Goal: Information Seeking & Learning: Learn about a topic

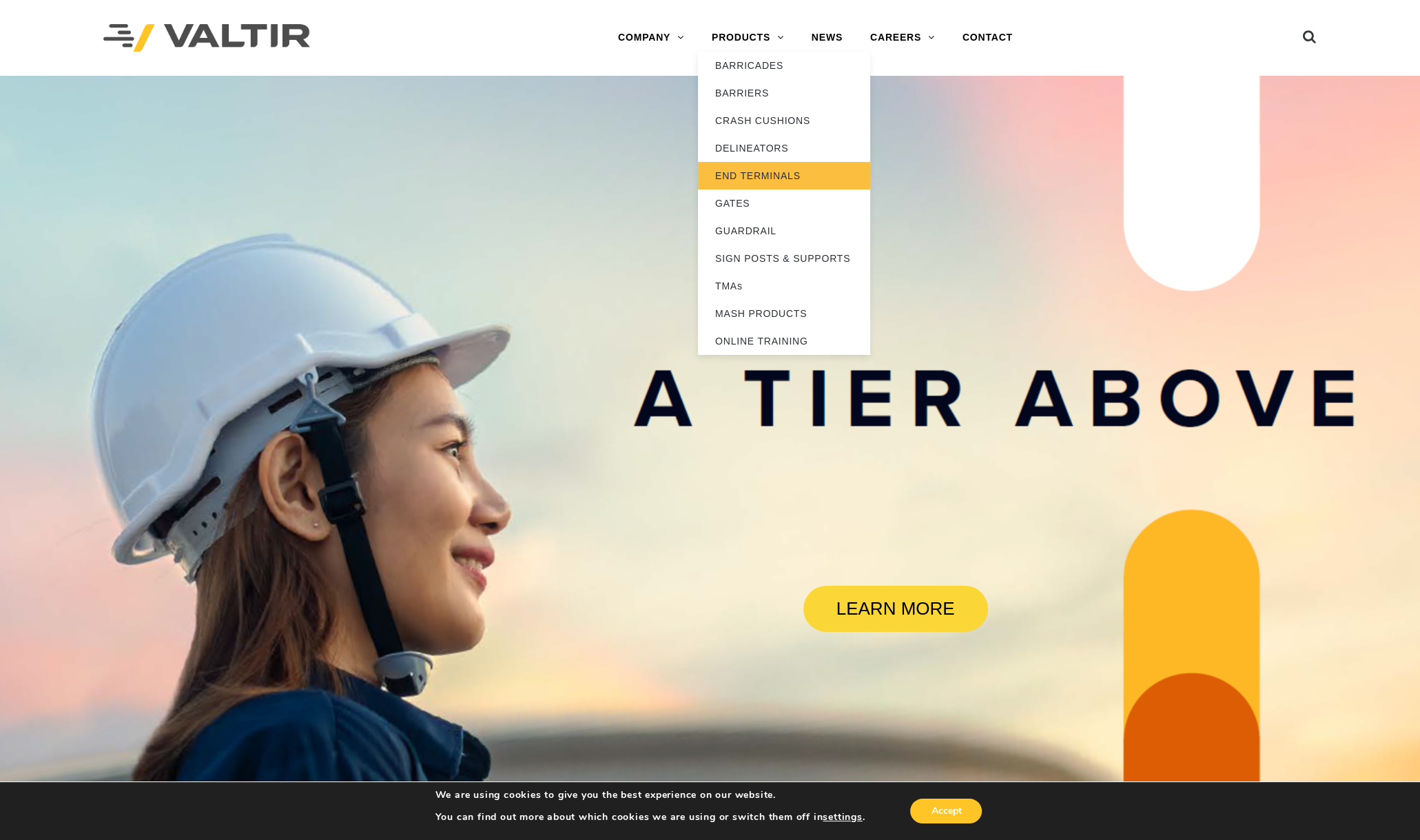
click at [764, 174] on link "END TERMINALS" at bounding box center [784, 175] width 172 height 28
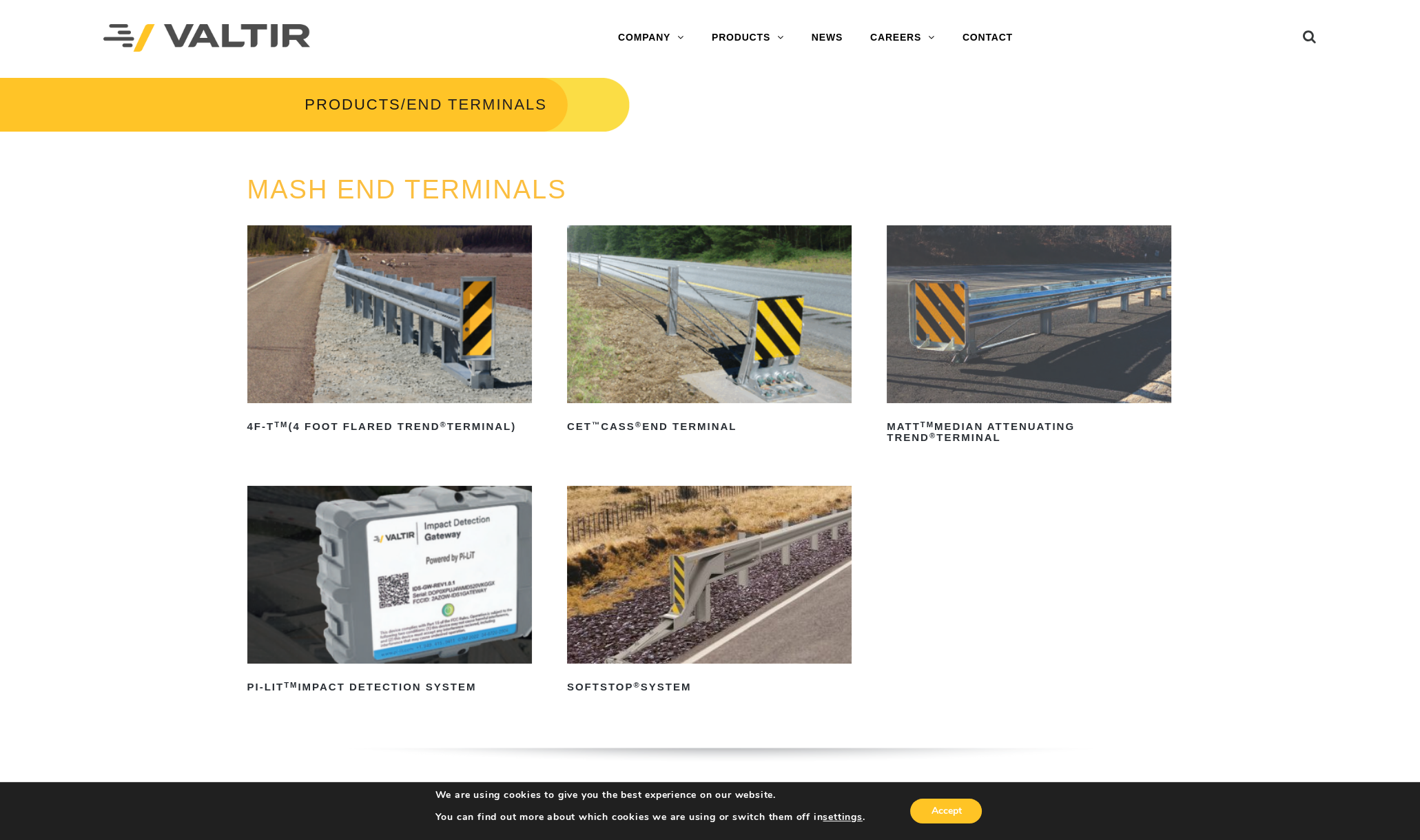
click at [958, 315] on img at bounding box center [1029, 314] width 285 height 178
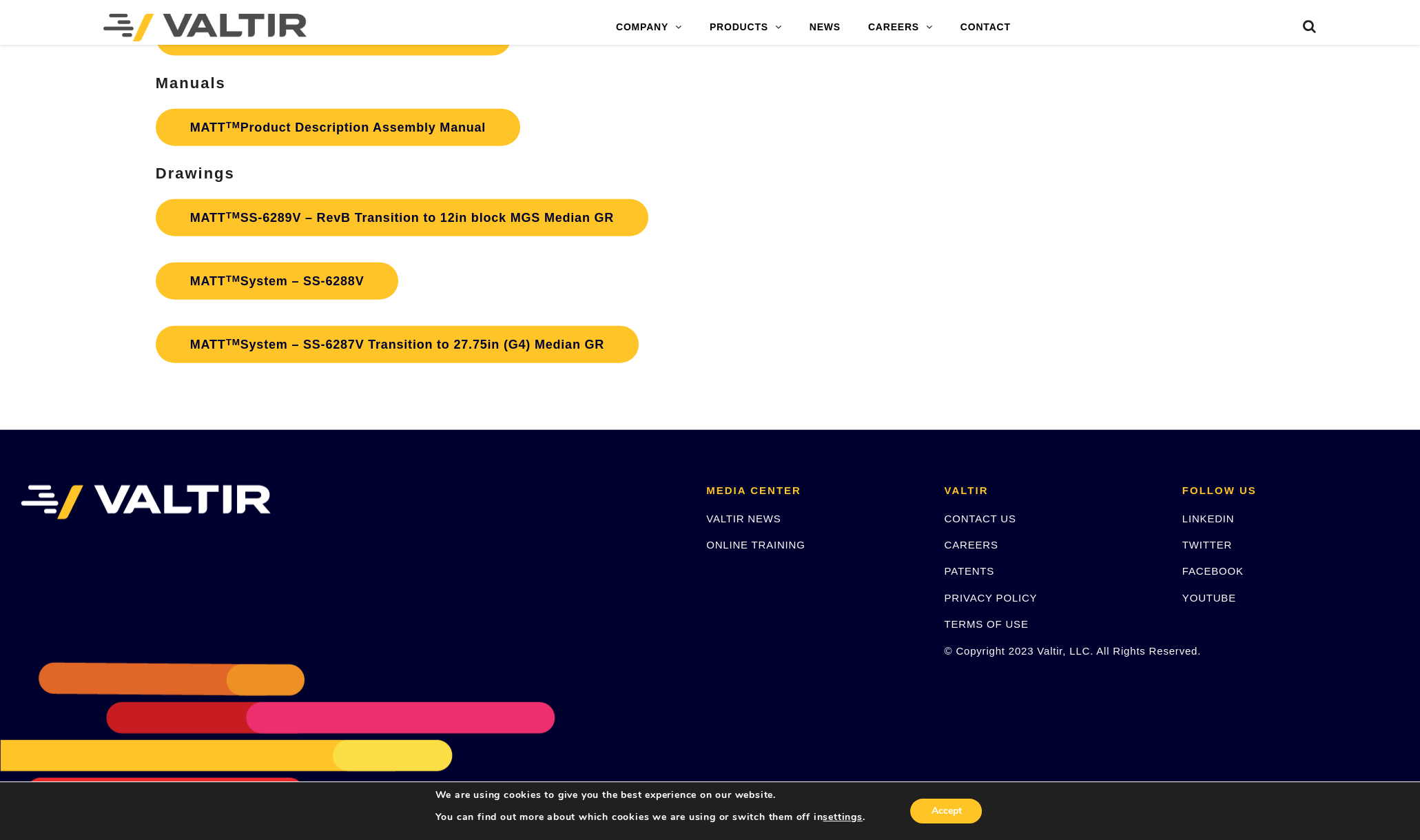
scroll to position [5230, 0]
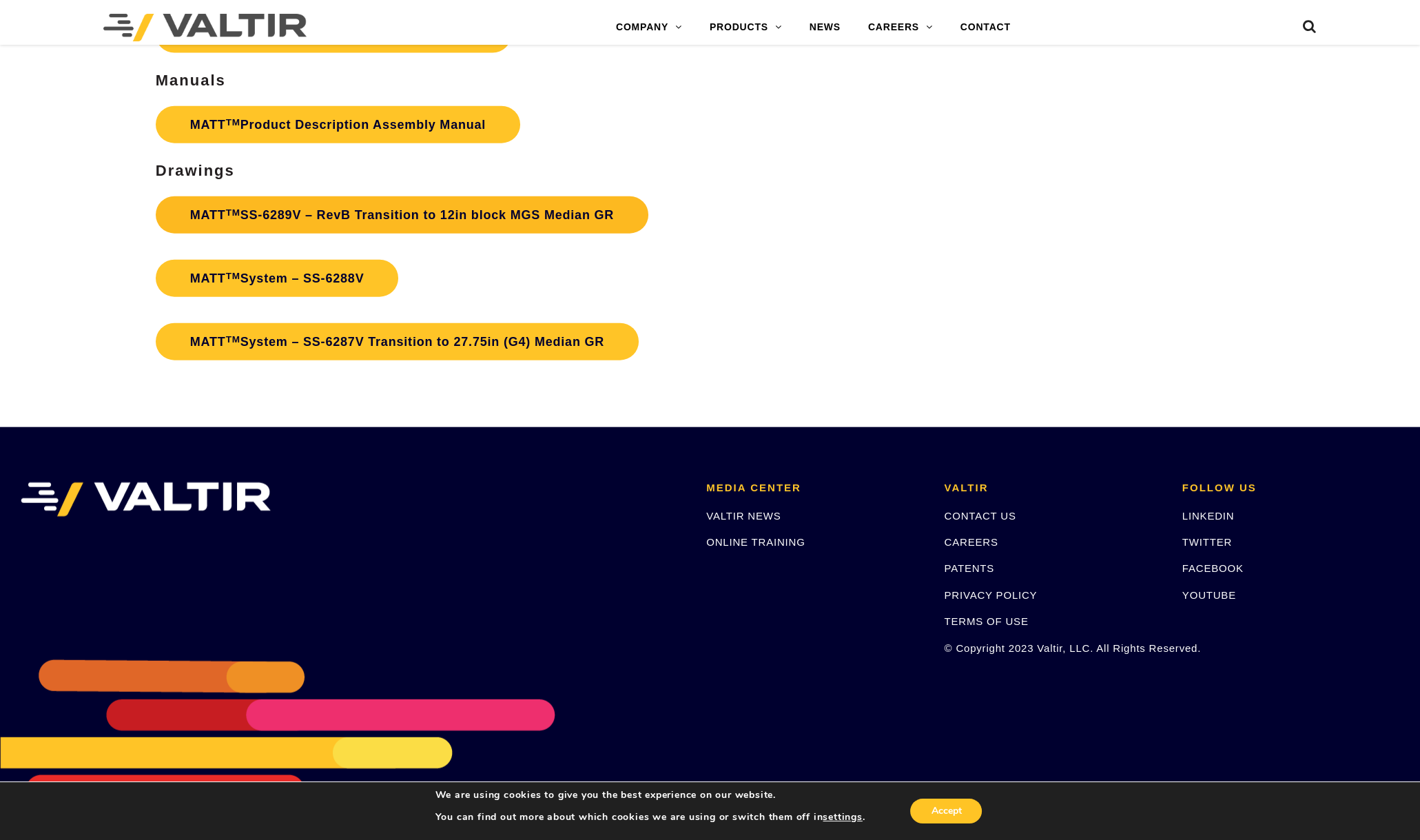
click at [344, 230] on link "MATT TM SS-6289V – RevB Transition to 12in block MGS Median GR" at bounding box center [402, 215] width 492 height 37
